Goal: Task Accomplishment & Management: Manage account settings

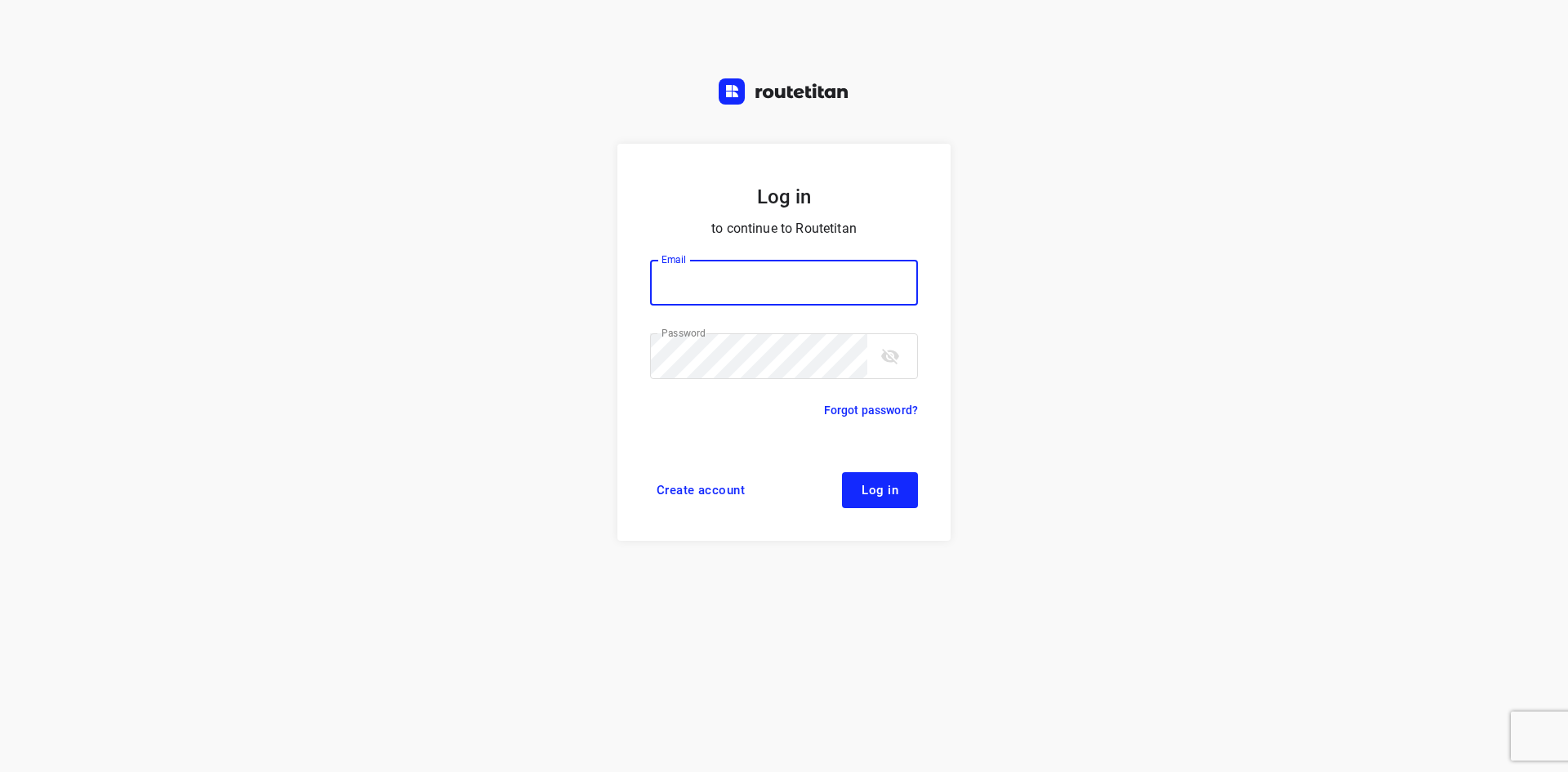
type input "max@onlineplasticsgroup.com"
click at [875, 492] on span "Log in" at bounding box center [880, 490] width 37 height 13
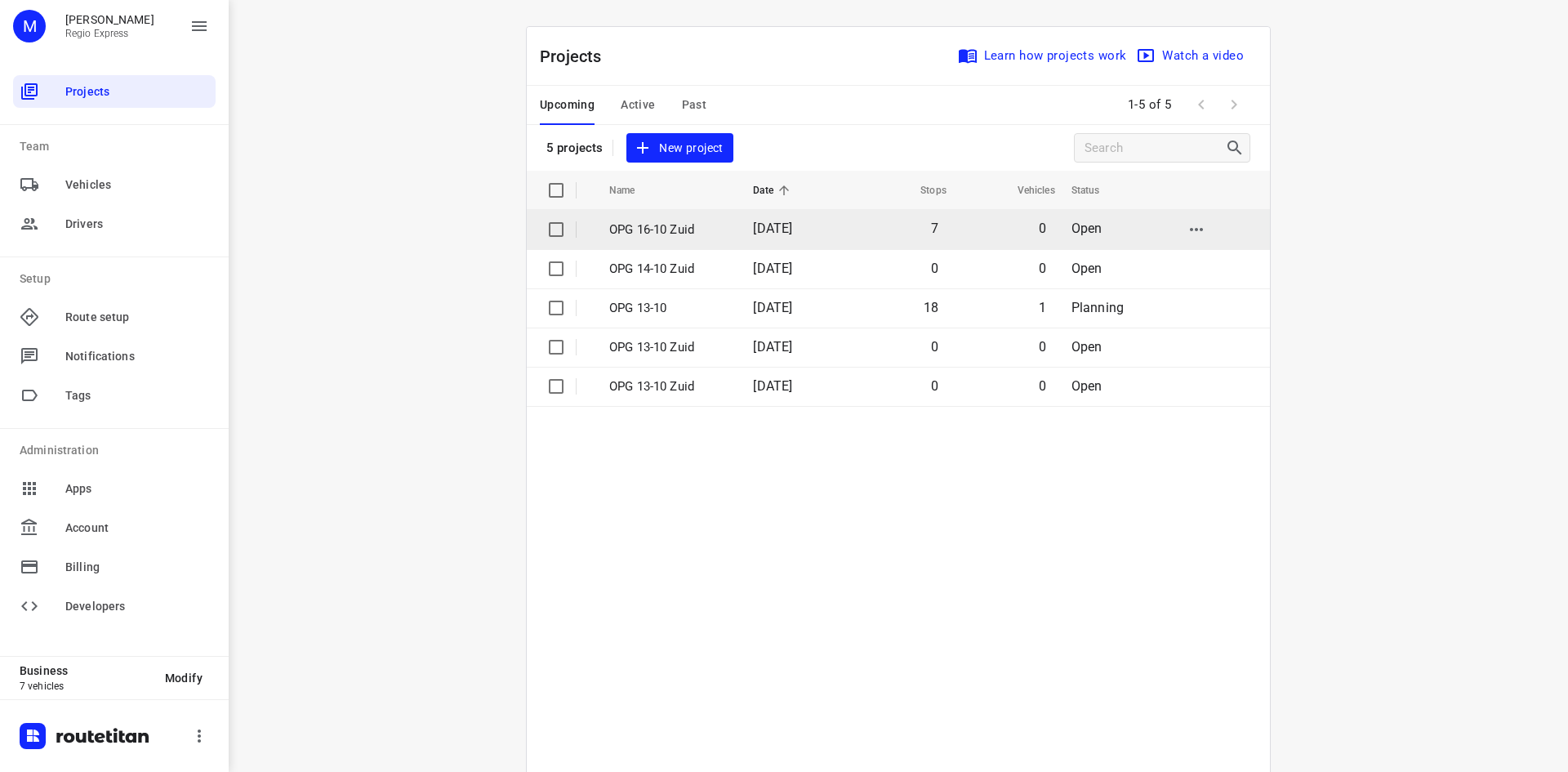
click at [854, 215] on td "7" at bounding box center [897, 230] width 104 height 39
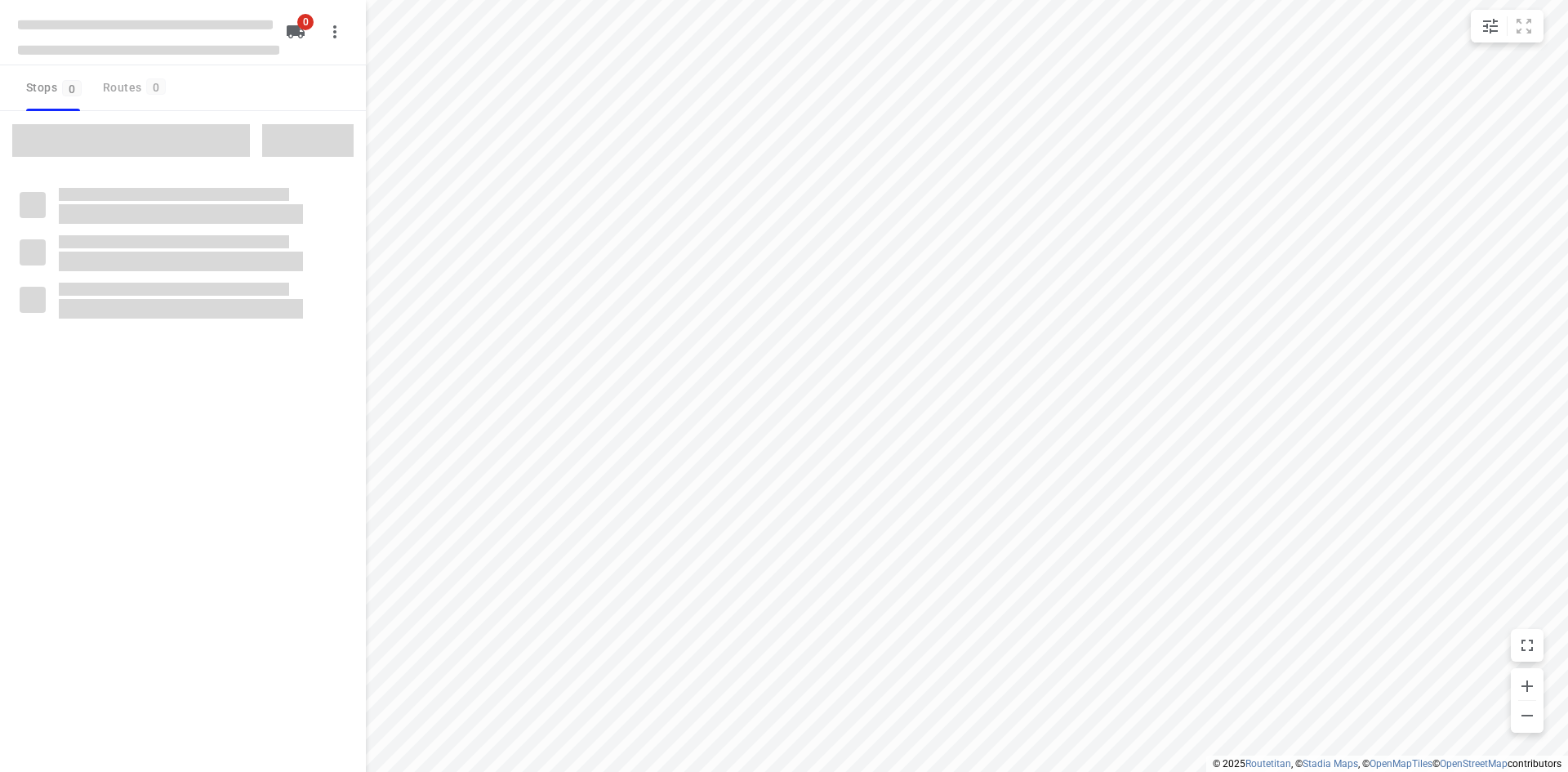
type input "distance"
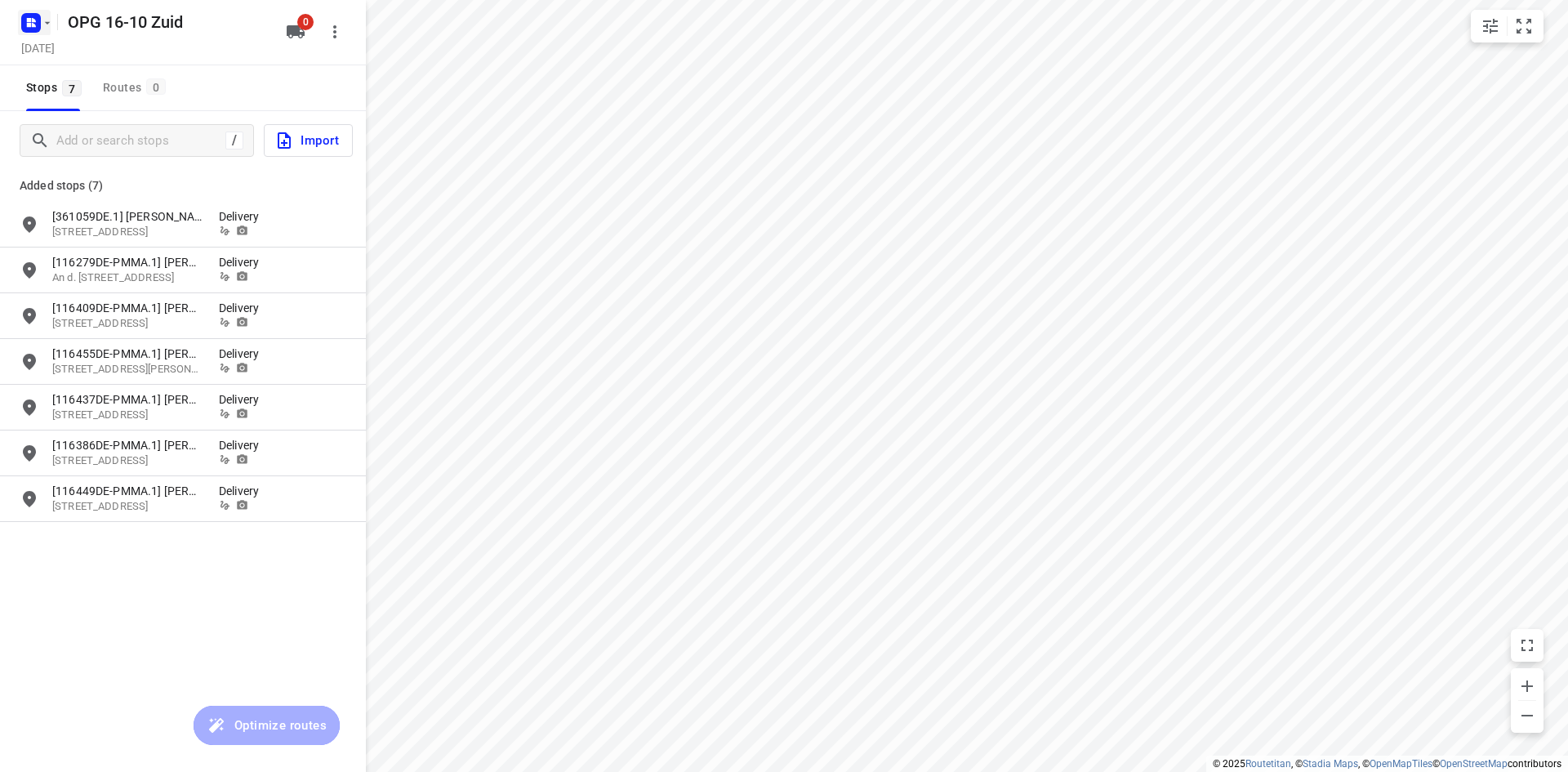
click at [28, 14] on rect "button" at bounding box center [30, 23] width 19 height 19
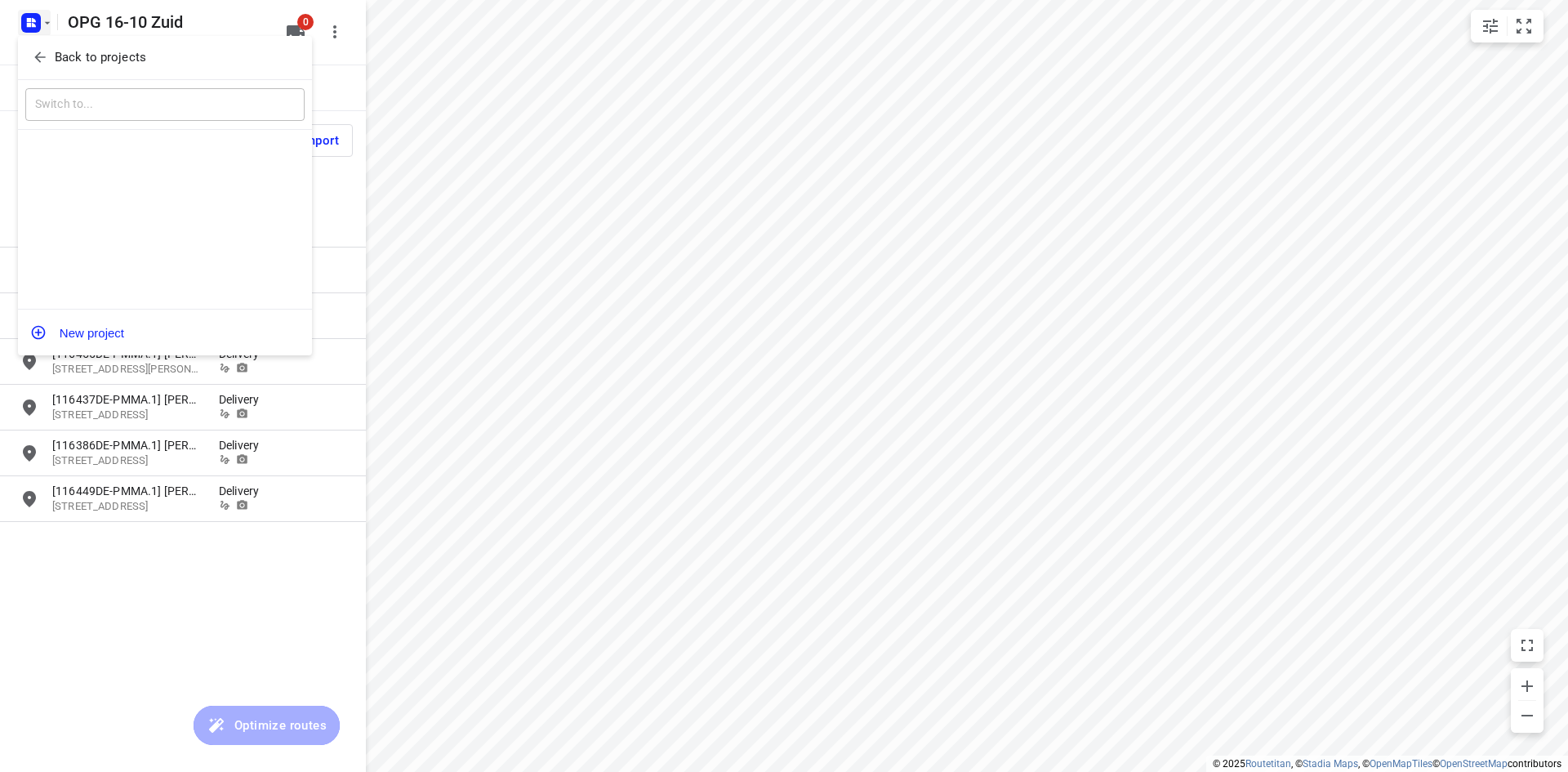
click at [39, 53] on icon "button" at bounding box center [39, 58] width 11 height 11
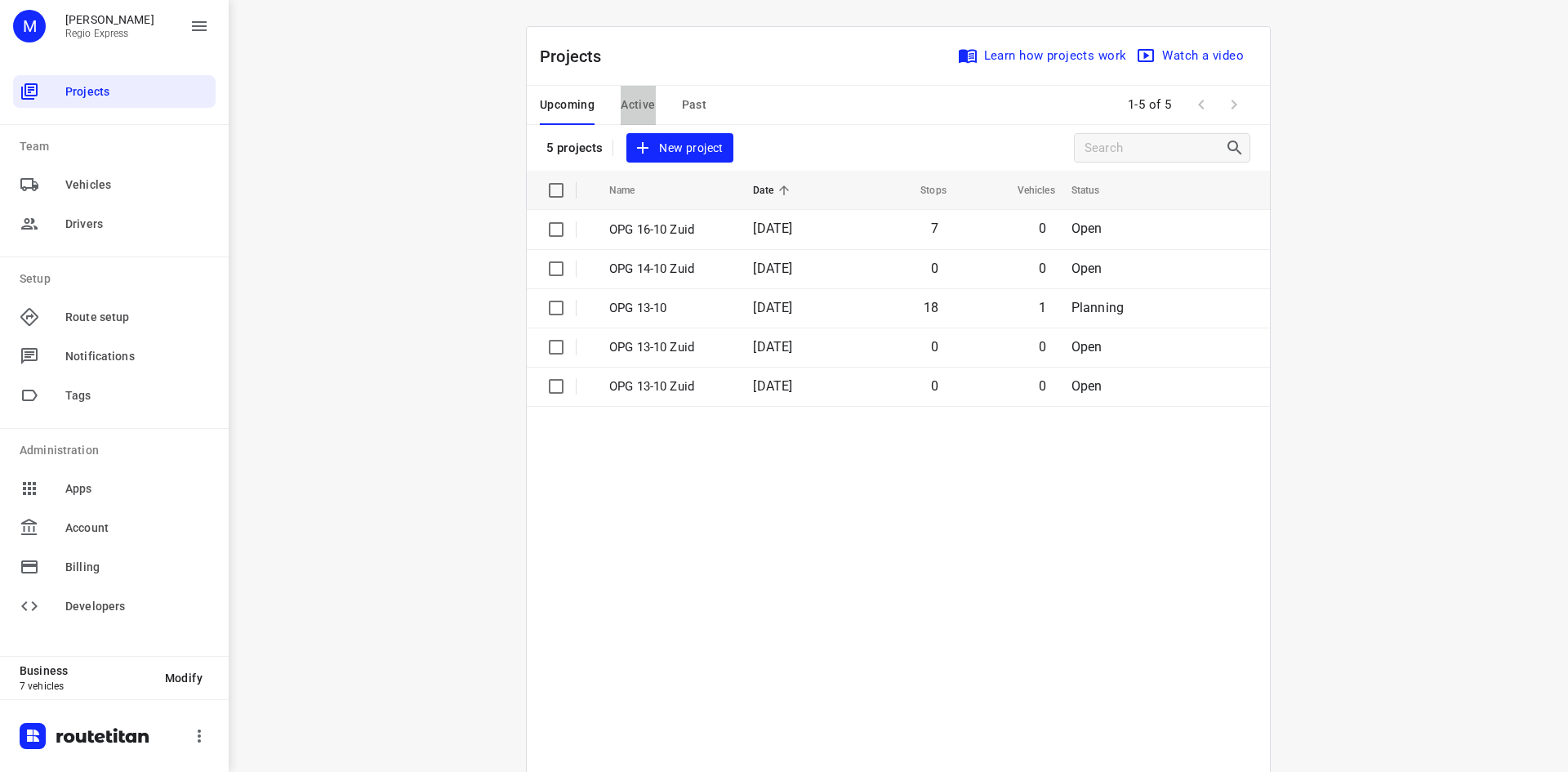
click at [645, 99] on span "Active" at bounding box center [638, 105] width 34 height 20
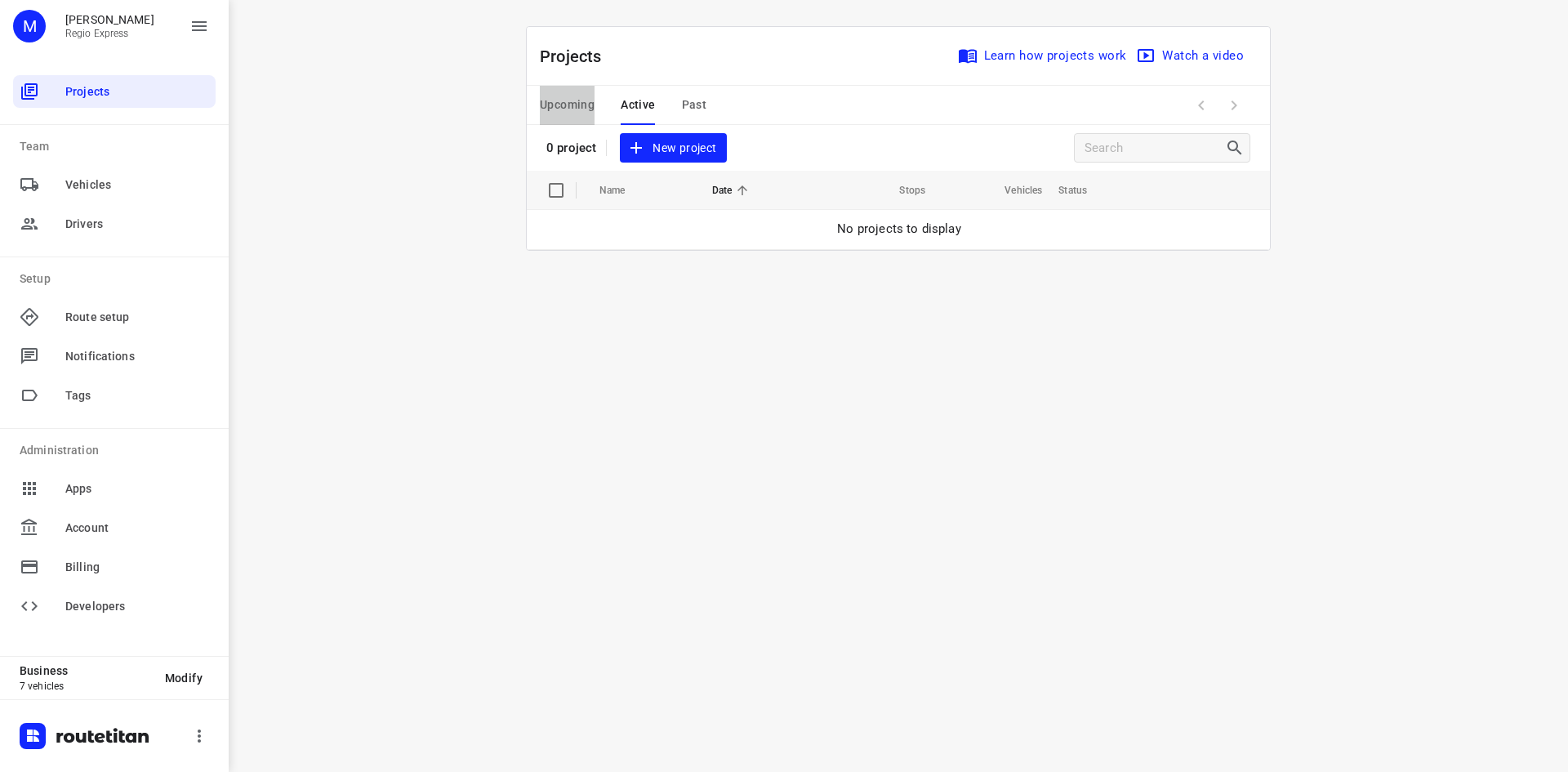
click at [577, 108] on span "Upcoming" at bounding box center [567, 105] width 55 height 20
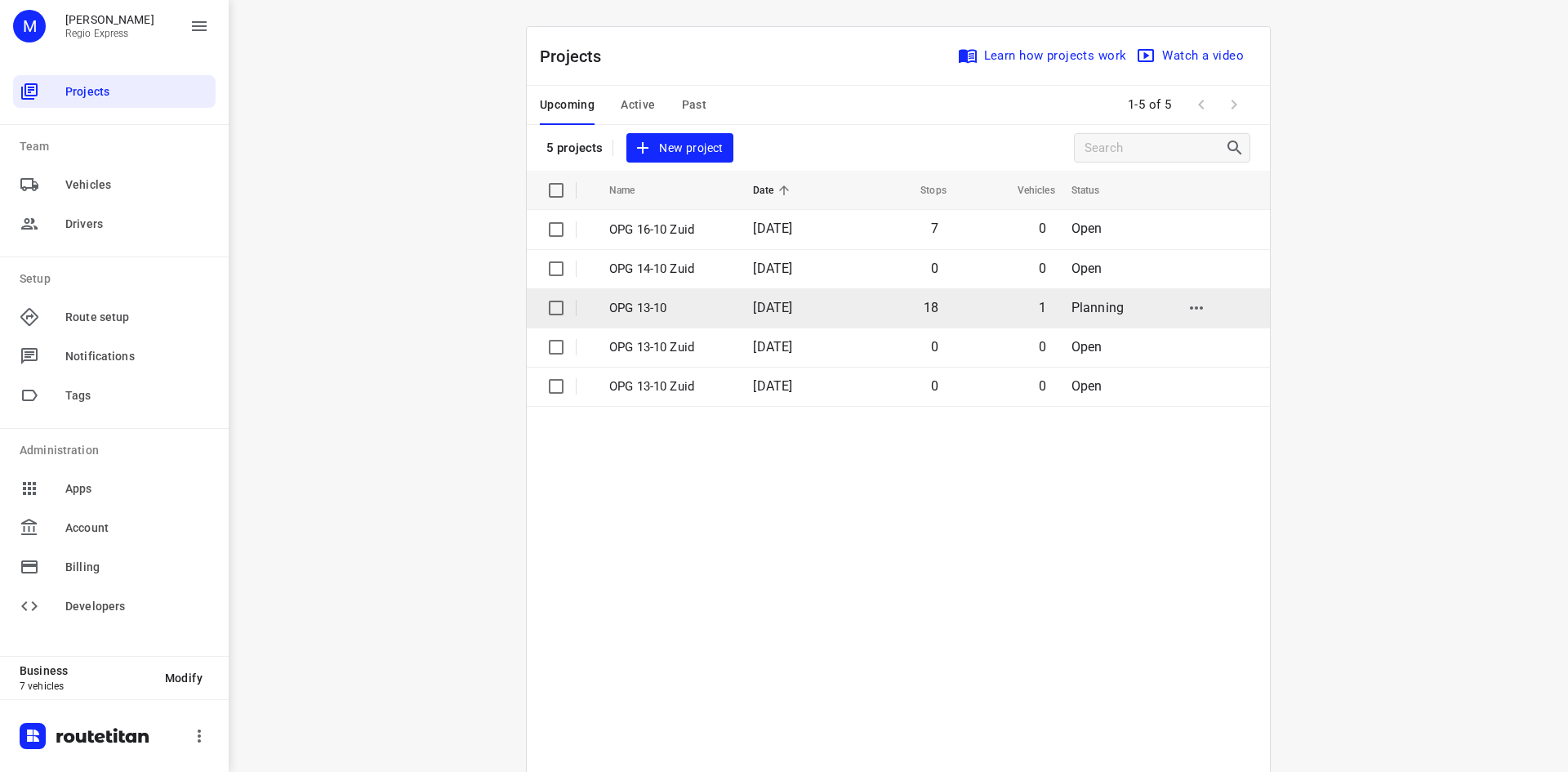
click at [679, 310] on p "OPG 13-10" at bounding box center [668, 308] width 119 height 19
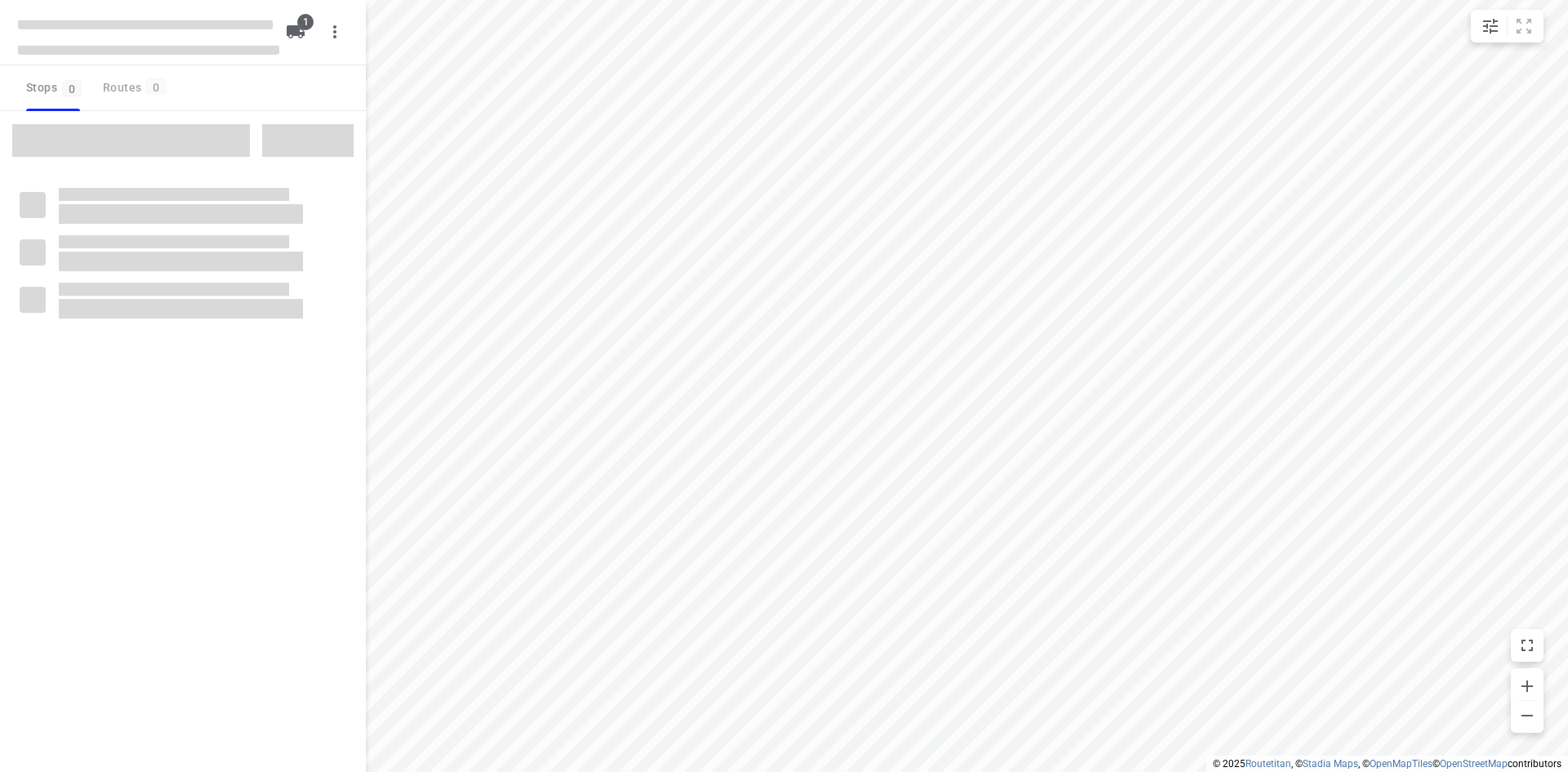
type input "distance"
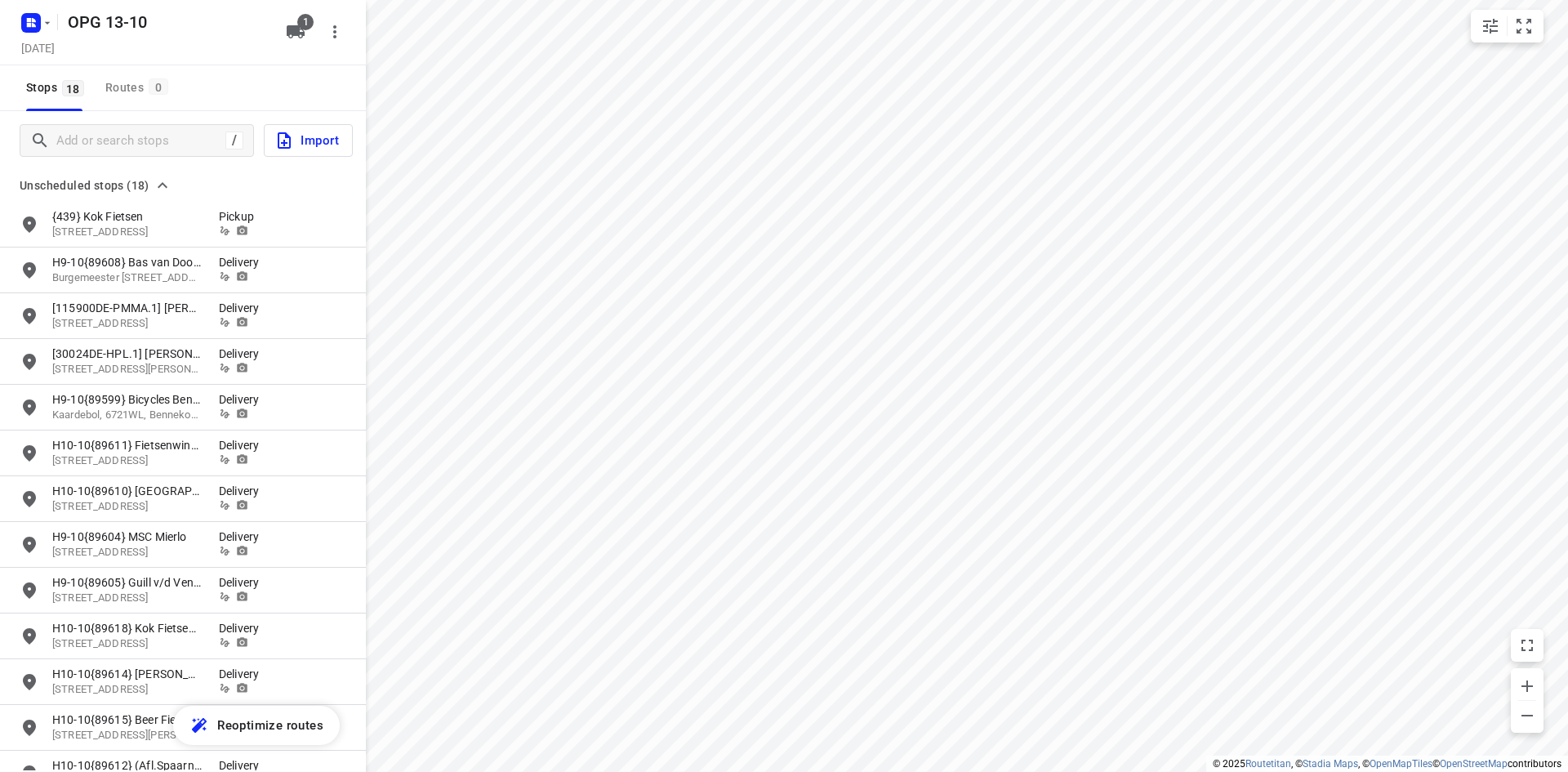
click at [54, 37] on div "OPG 13-10 [DATE]" at bounding box center [149, 32] width 261 height 58
click at [57, 48] on h5 "[DATE]" at bounding box center [38, 48] width 47 height 19
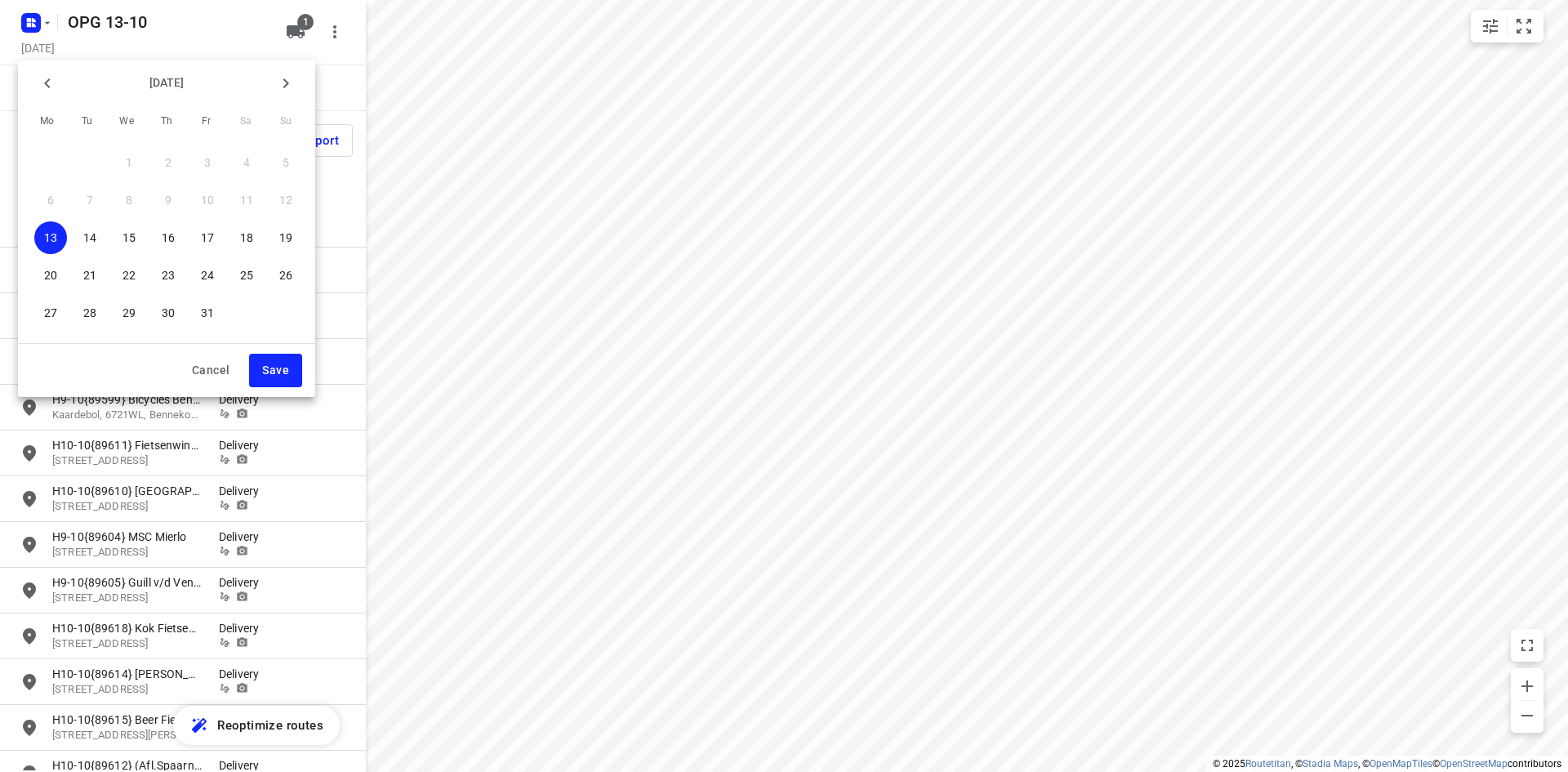
click at [92, 249] on button "14" at bounding box center [89, 237] width 33 height 33
click at [289, 369] on span "Save" at bounding box center [275, 371] width 27 height 20
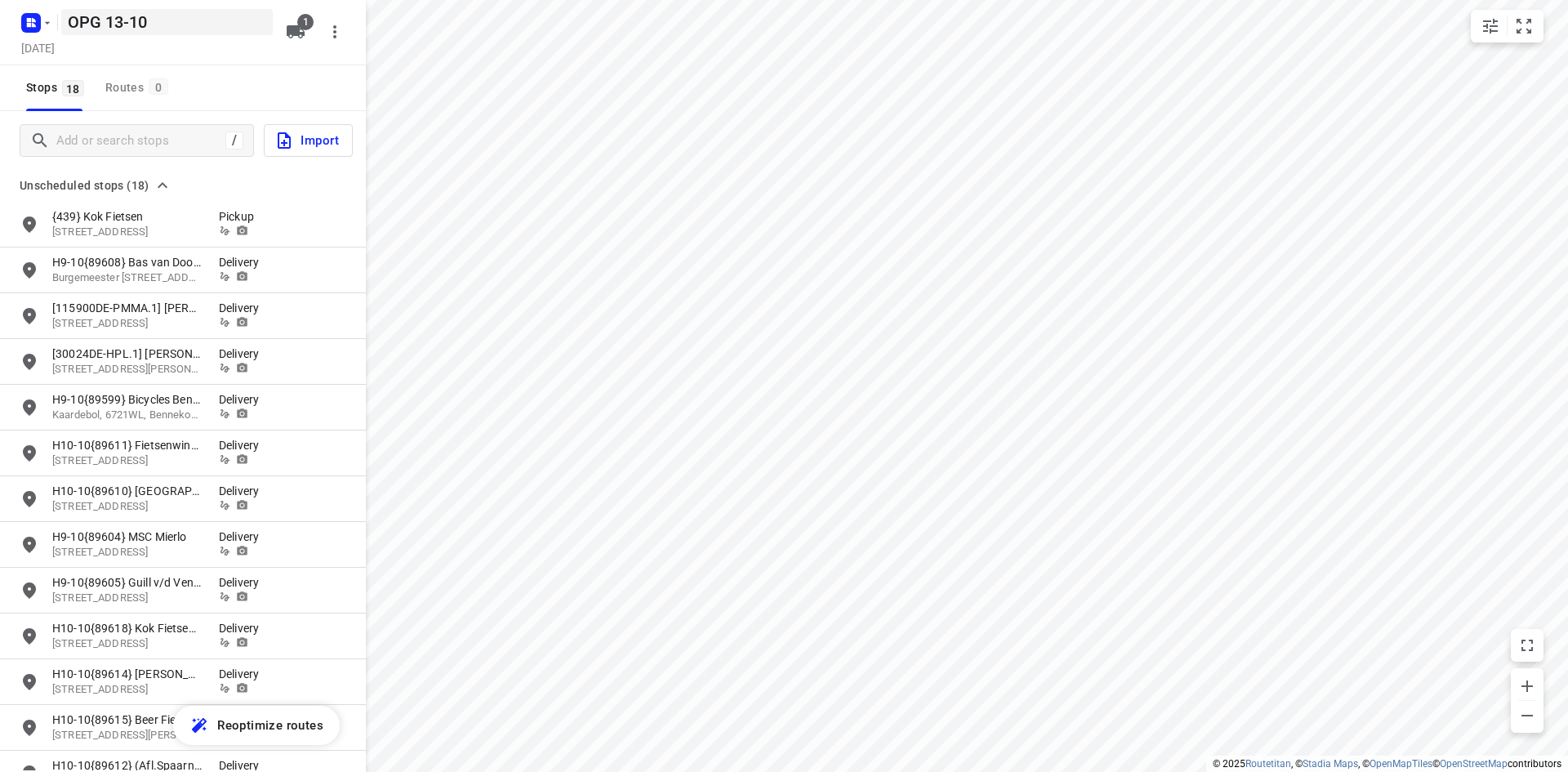
click at [110, 30] on h5 "OPG 13-10" at bounding box center [167, 22] width 212 height 26
click at [123, 26] on input "OPG 13-10" at bounding box center [167, 22] width 212 height 26
type input "OPG 14-10"
click at [267, 84] on div "Stops 18 Routes 0" at bounding box center [183, 88] width 366 height 46
click at [32, 15] on rect "button" at bounding box center [30, 23] width 19 height 19
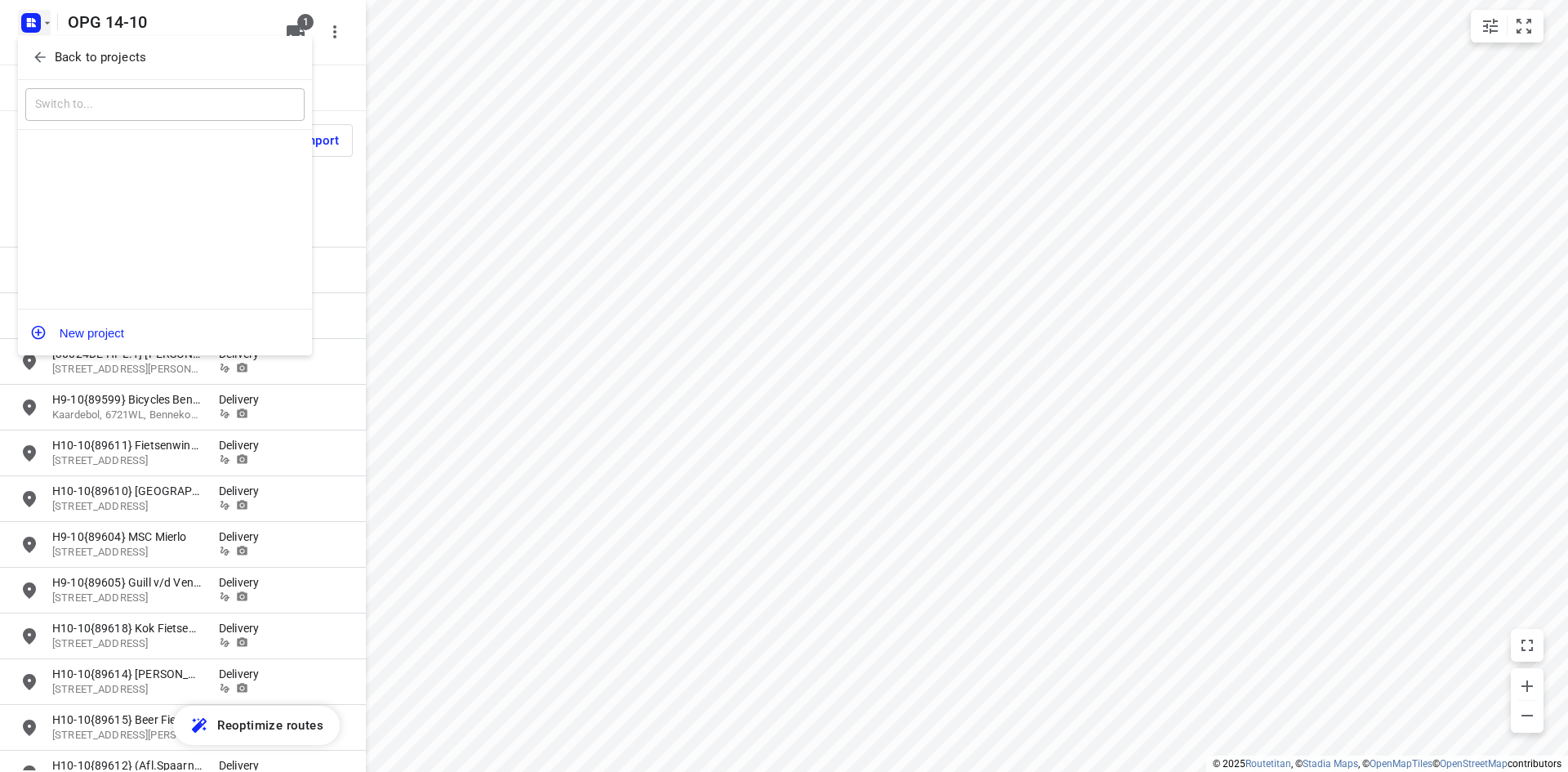
click at [57, 42] on div "Back to projects" at bounding box center [165, 58] width 294 height 44
click at [58, 55] on p "Back to projects" at bounding box center [101, 58] width 92 height 19
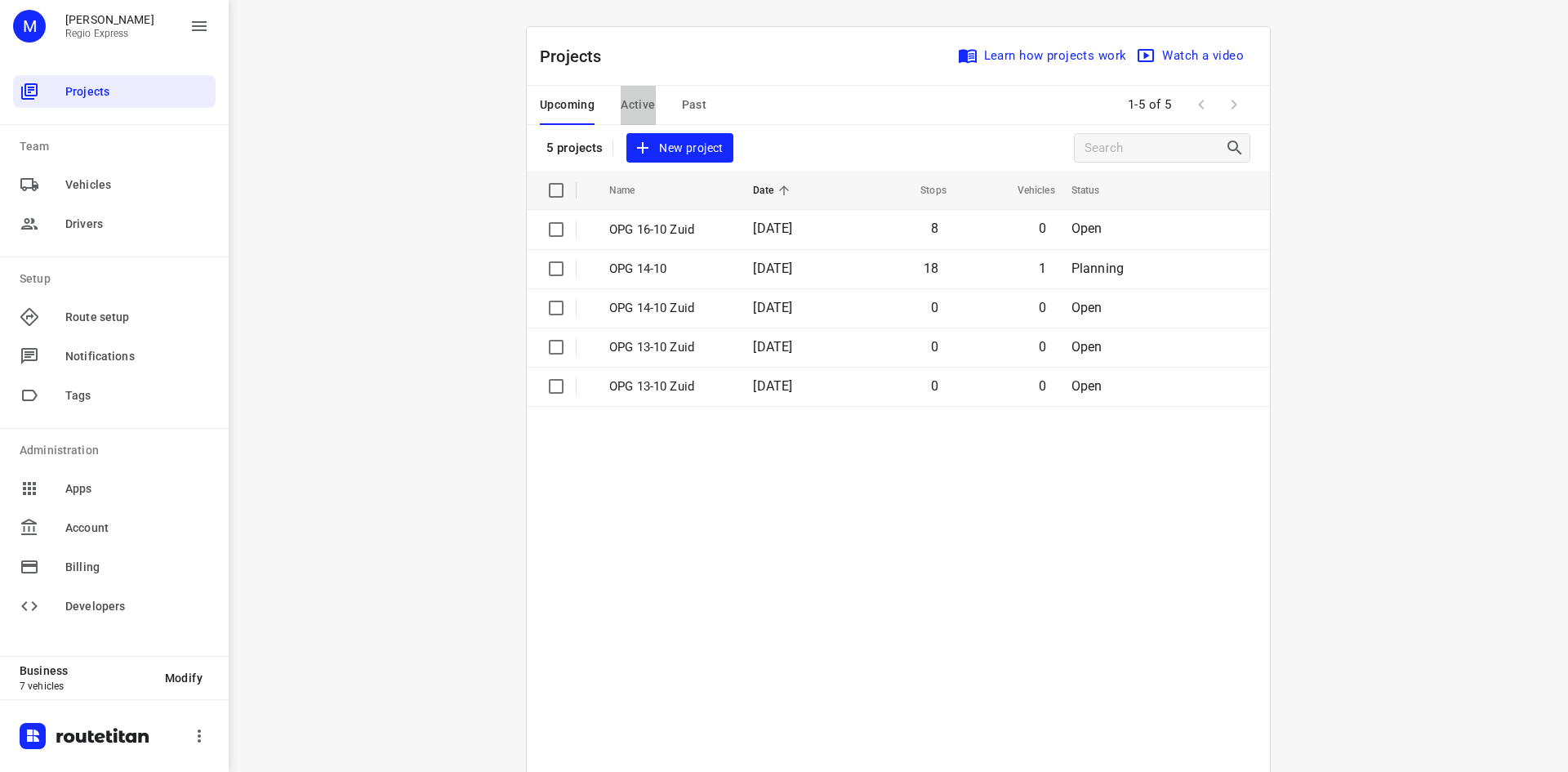
click at [648, 101] on span "Active" at bounding box center [638, 105] width 34 height 20
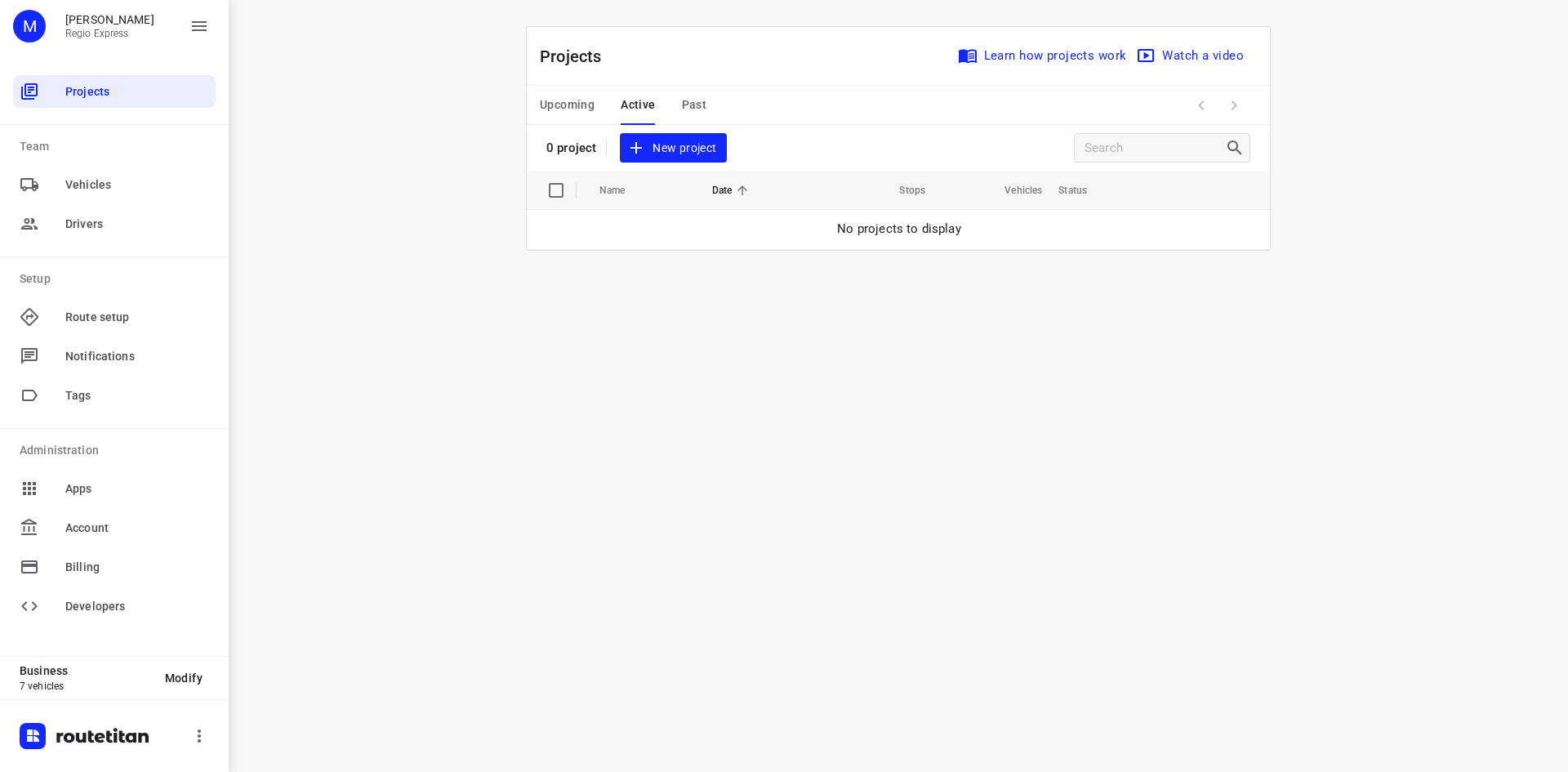
click at [690, 108] on span "Past" at bounding box center [694, 105] width 25 height 20
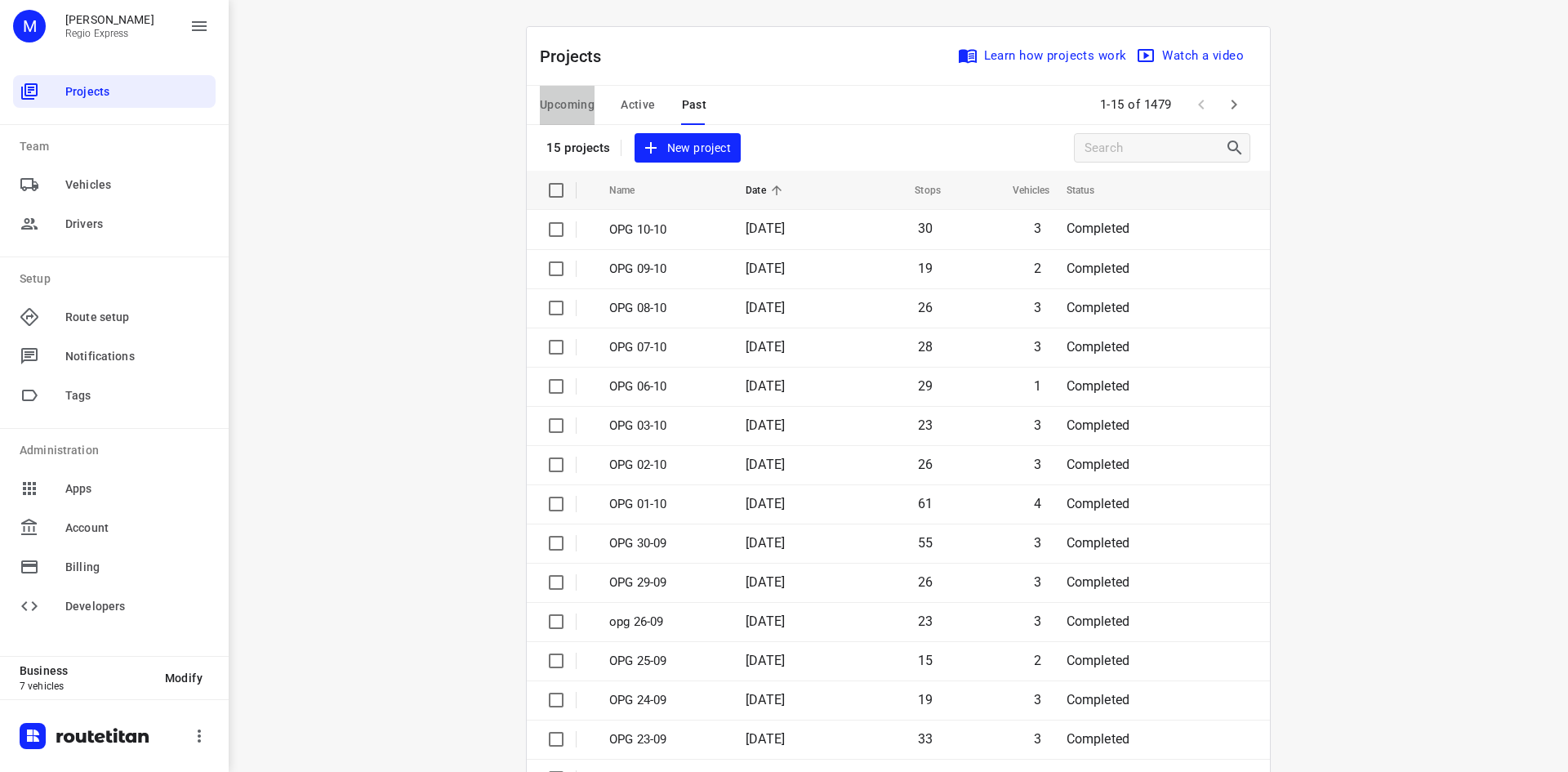
click at [557, 98] on span "Upcoming" at bounding box center [567, 105] width 55 height 20
